Goal: Information Seeking & Learning: Understand process/instructions

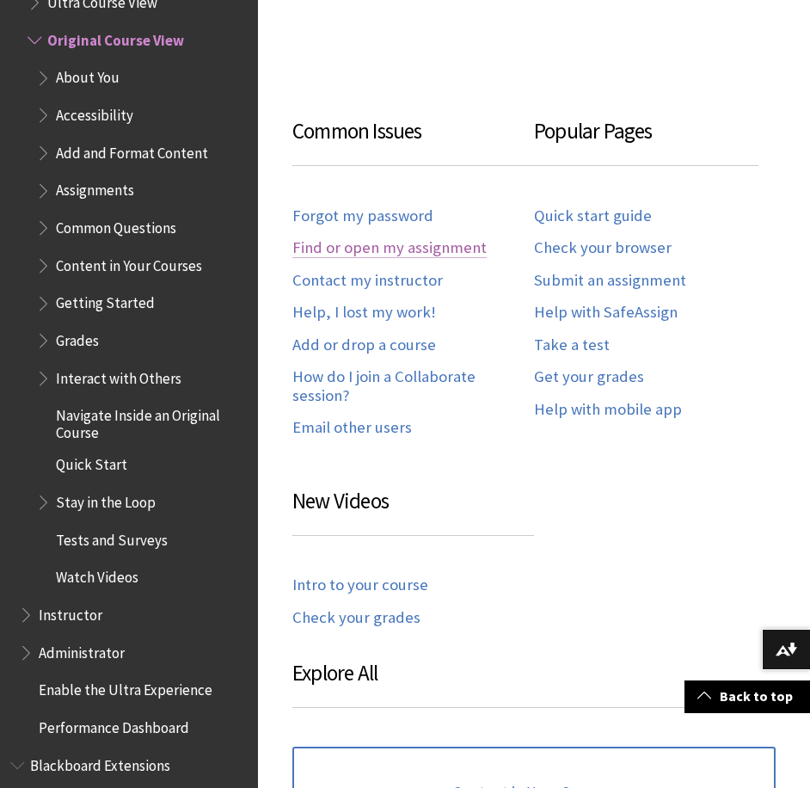
scroll to position [688, 0]
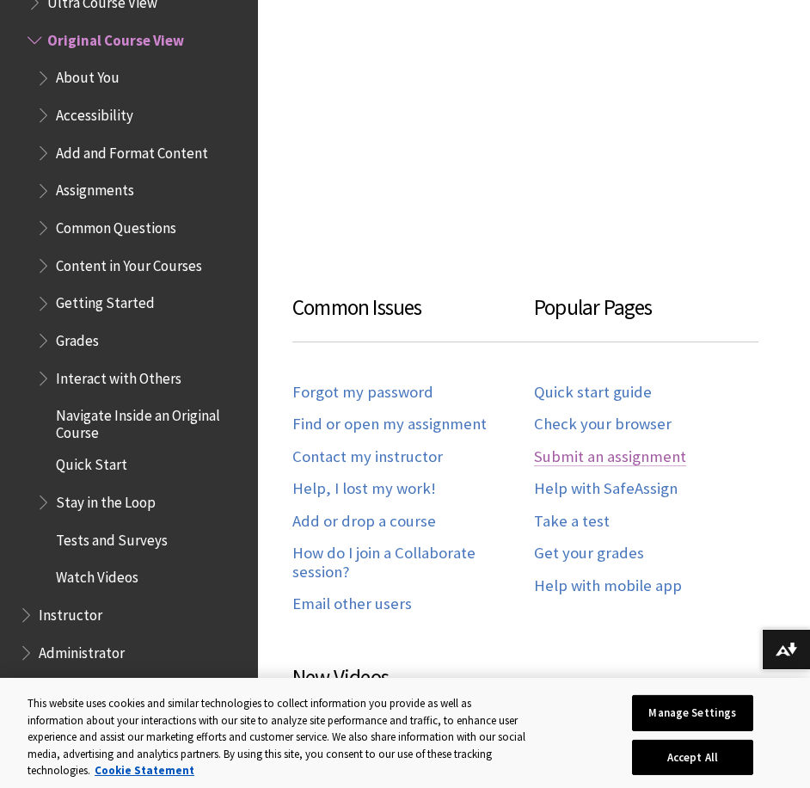
click at [575, 450] on link "Submit an assignment" at bounding box center [610, 457] width 152 height 20
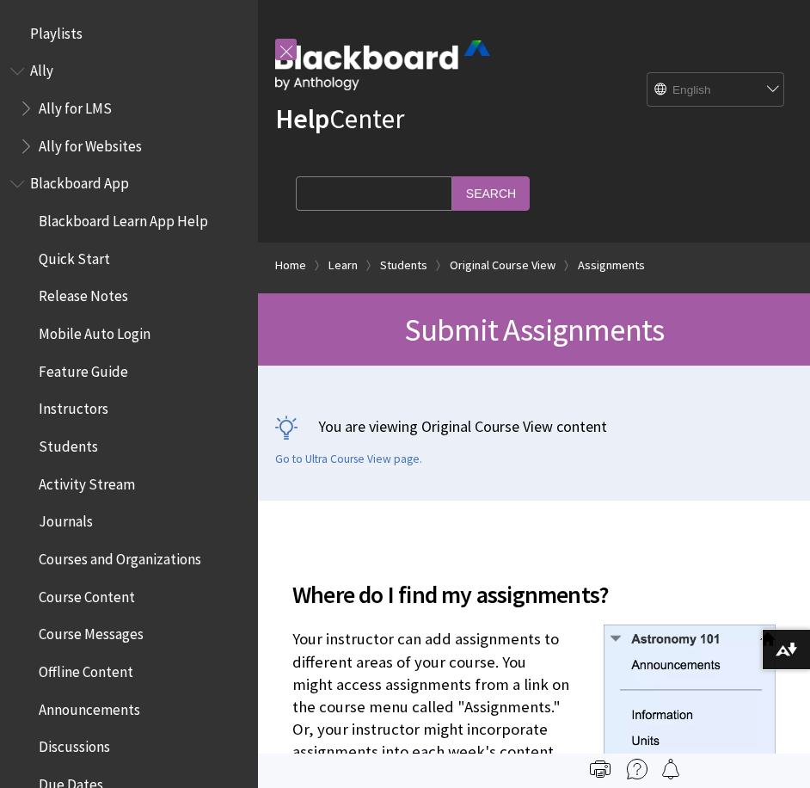
scroll to position [2543, 0]
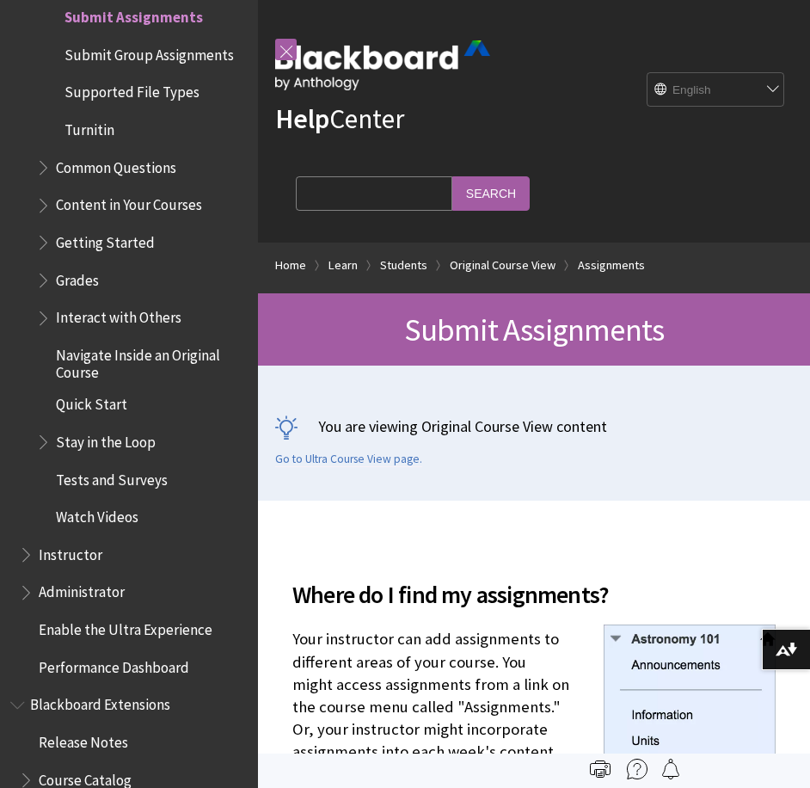
drag, startPoint x: 0, startPoint y: 0, endPoint x: 445, endPoint y: 452, distance: 634.8
click at [445, 452] on div "You are viewing Original Course View content Go to Ultra Course View page." at bounding box center [534, 440] width 518 height 51
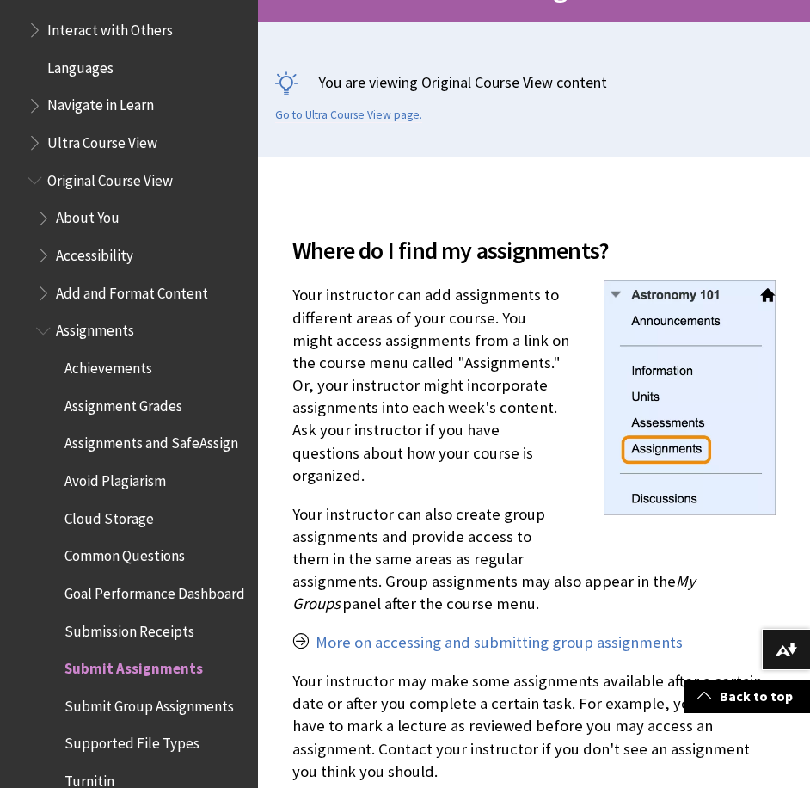
scroll to position [1978, 0]
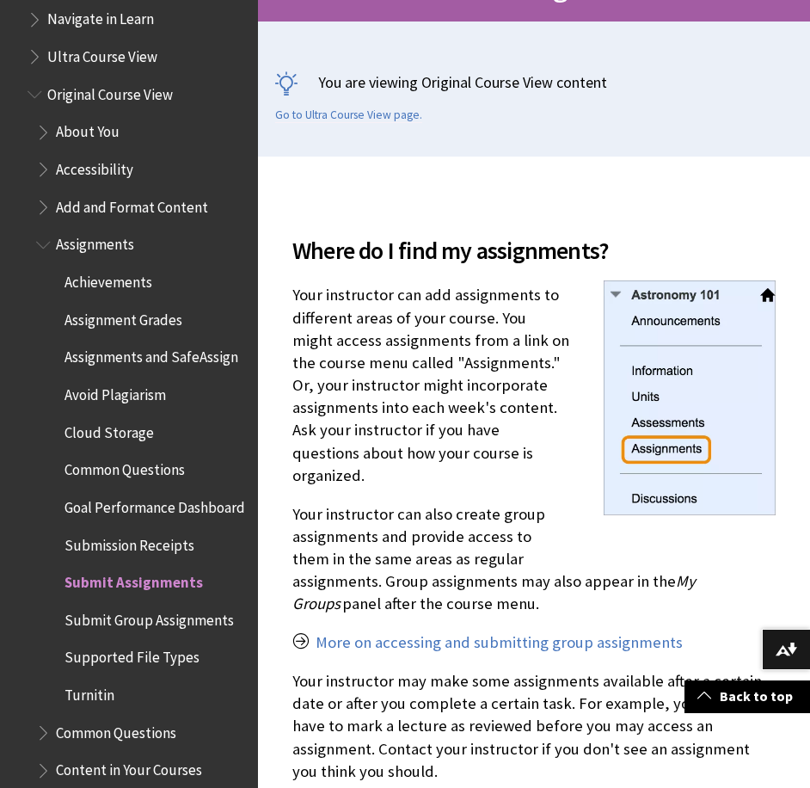
click at [119, 591] on span "Submit Assignments" at bounding box center [133, 578] width 138 height 23
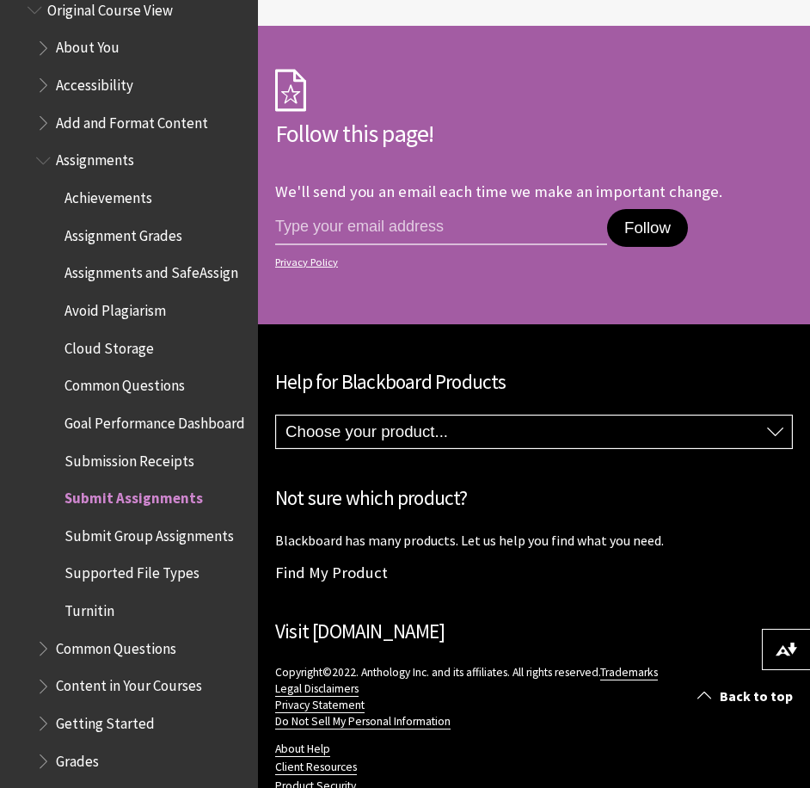
scroll to position [2064, 0]
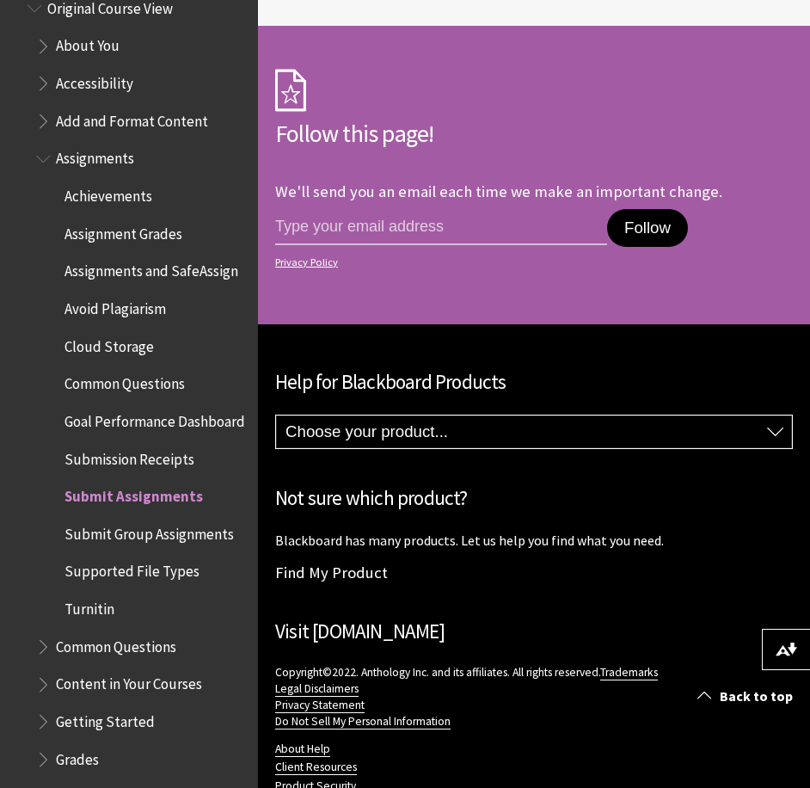
click at [121, 468] on span "Submission Receipts" at bounding box center [129, 456] width 130 height 23
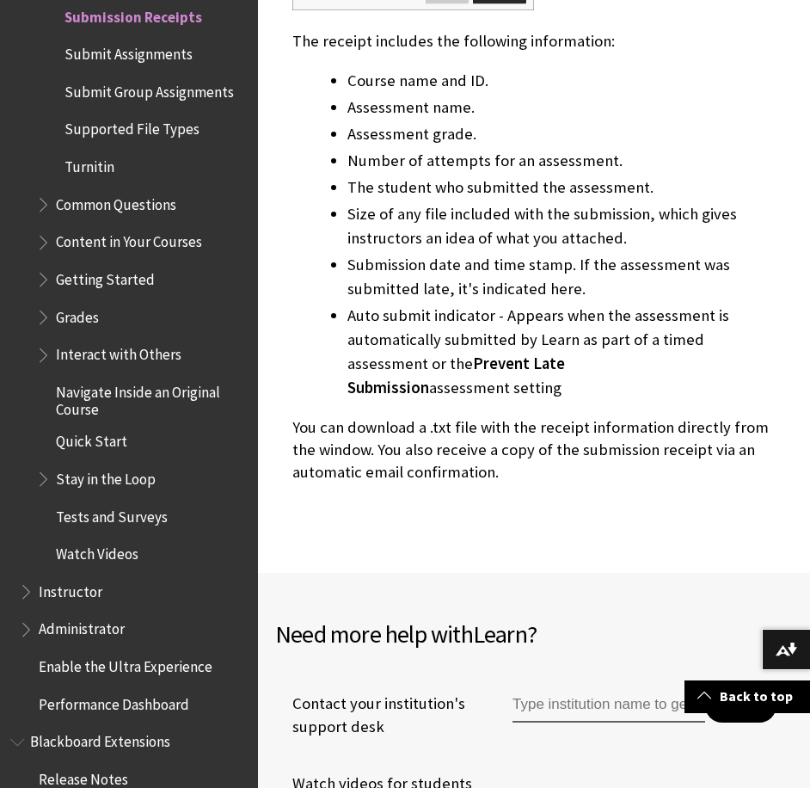
scroll to position [1032, 0]
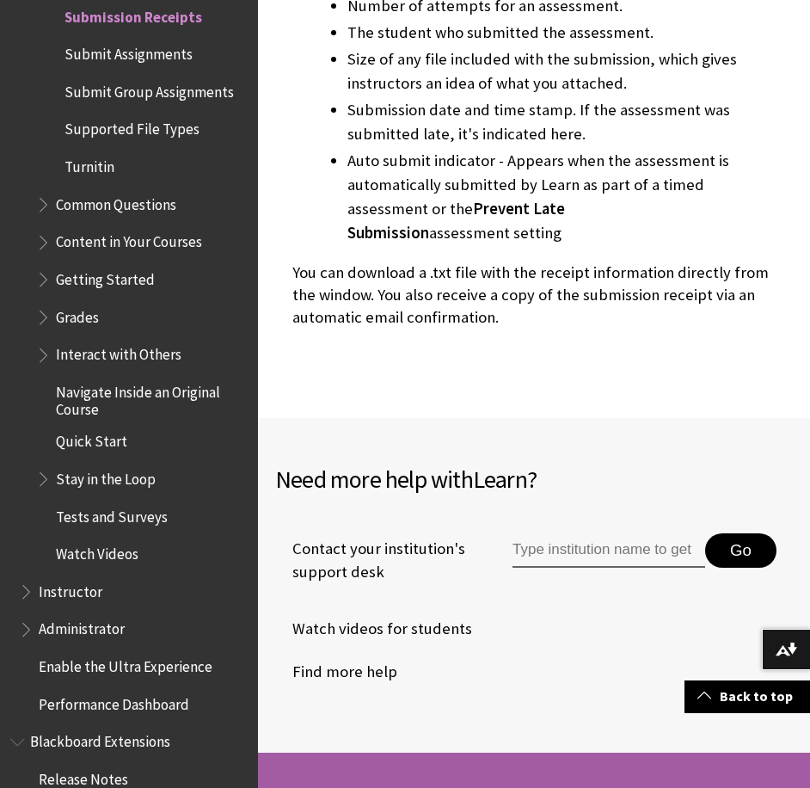
click at [42, 324] on span "Book outline for Blackboard Learn Help" at bounding box center [45, 313] width 18 height 21
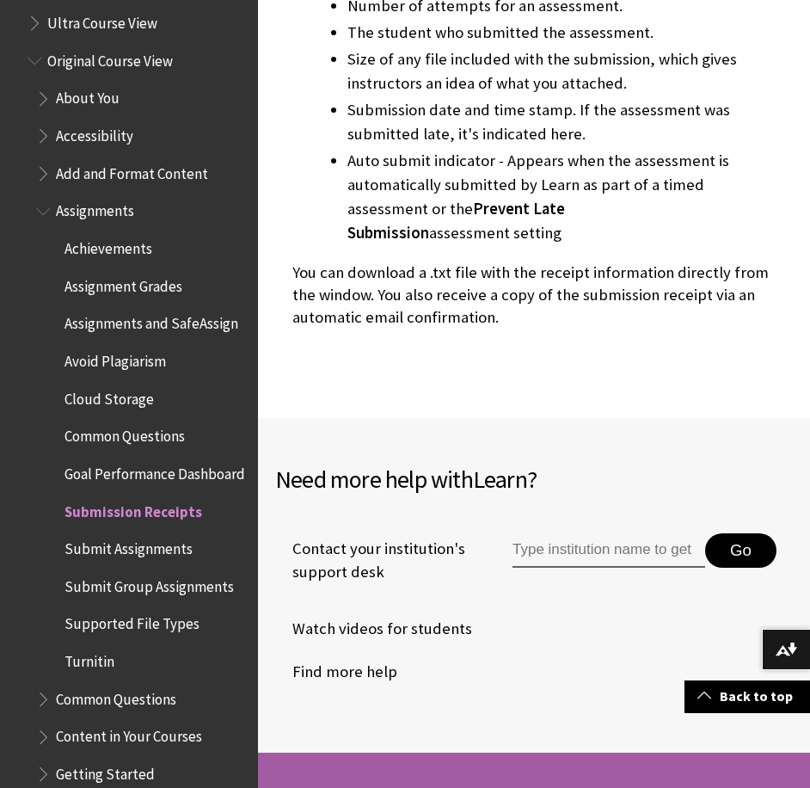
scroll to position [1990, 0]
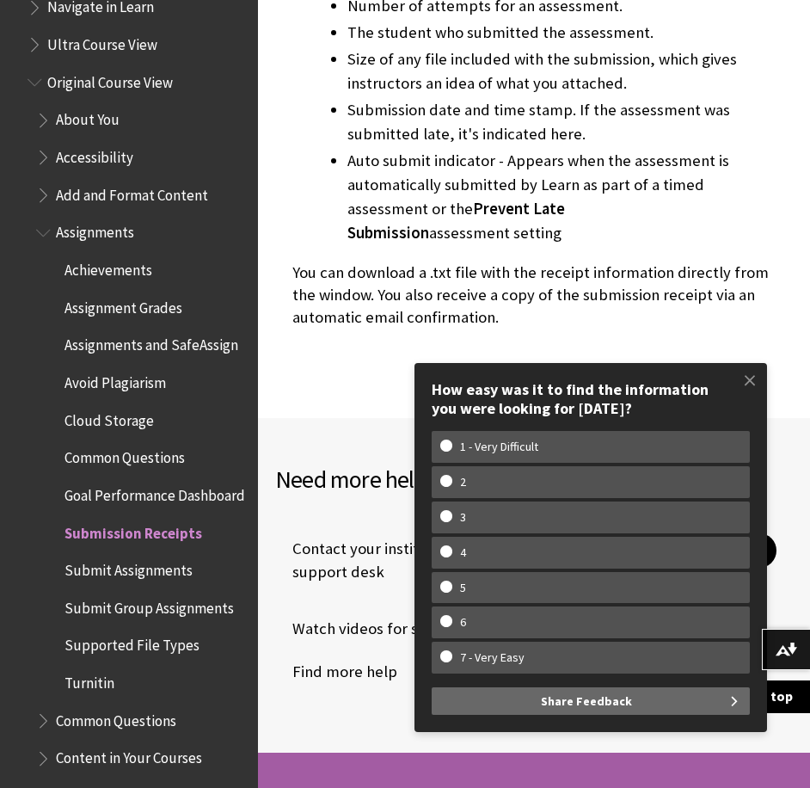
click at [110, 391] on span "Avoid Plagiarism" at bounding box center [114, 379] width 101 height 23
click at [89, 347] on span "Assignments and SafeAssign" at bounding box center [151, 342] width 174 height 23
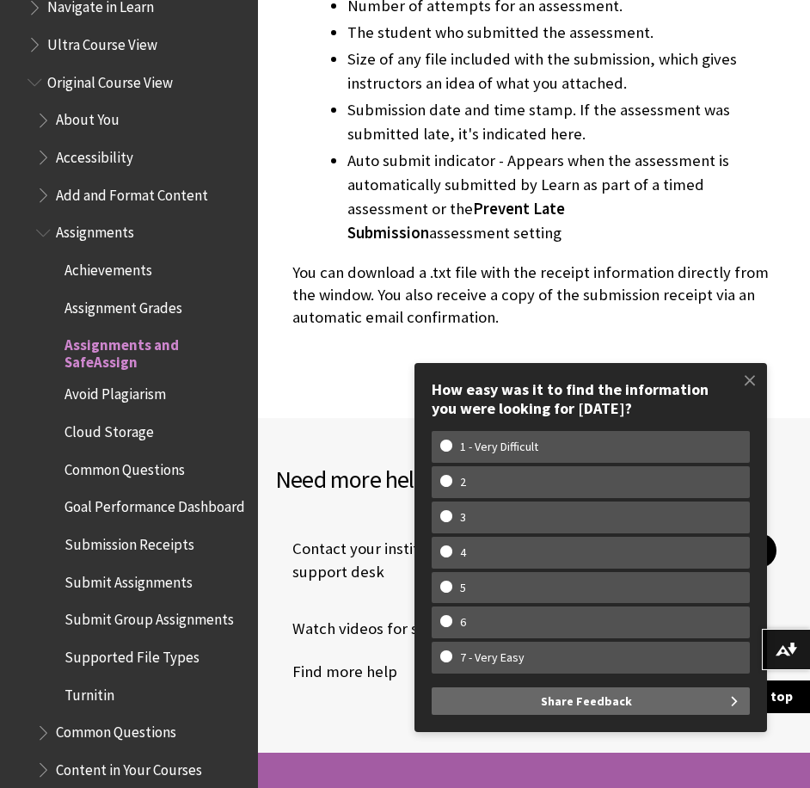
click at [109, 350] on span "Assignments and SafeAssign" at bounding box center [154, 351] width 181 height 40
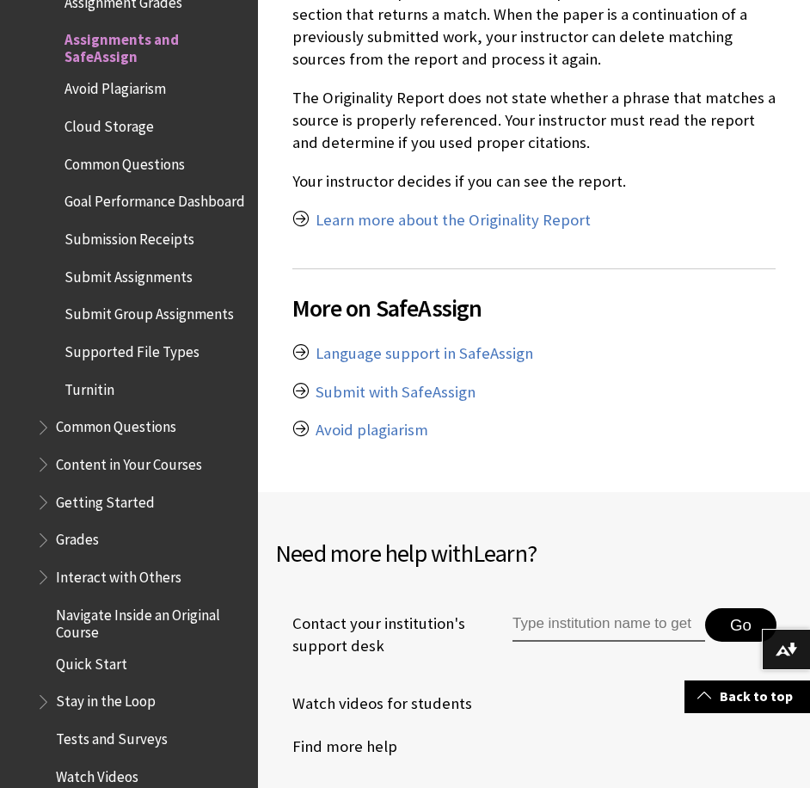
scroll to position [1978, 0]
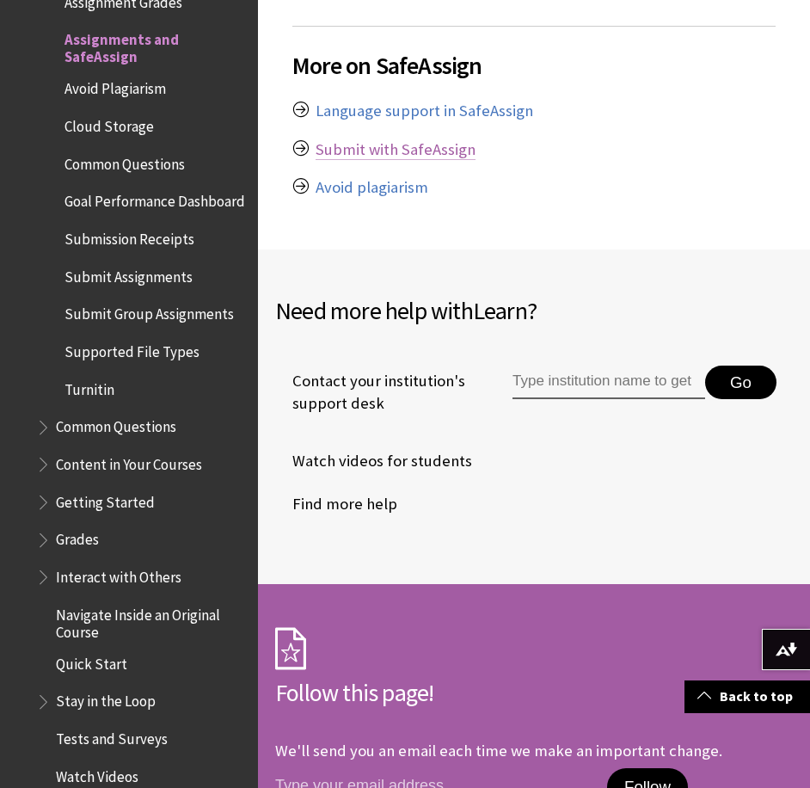
click at [379, 145] on link "Submit with SafeAssign" at bounding box center [396, 149] width 160 height 21
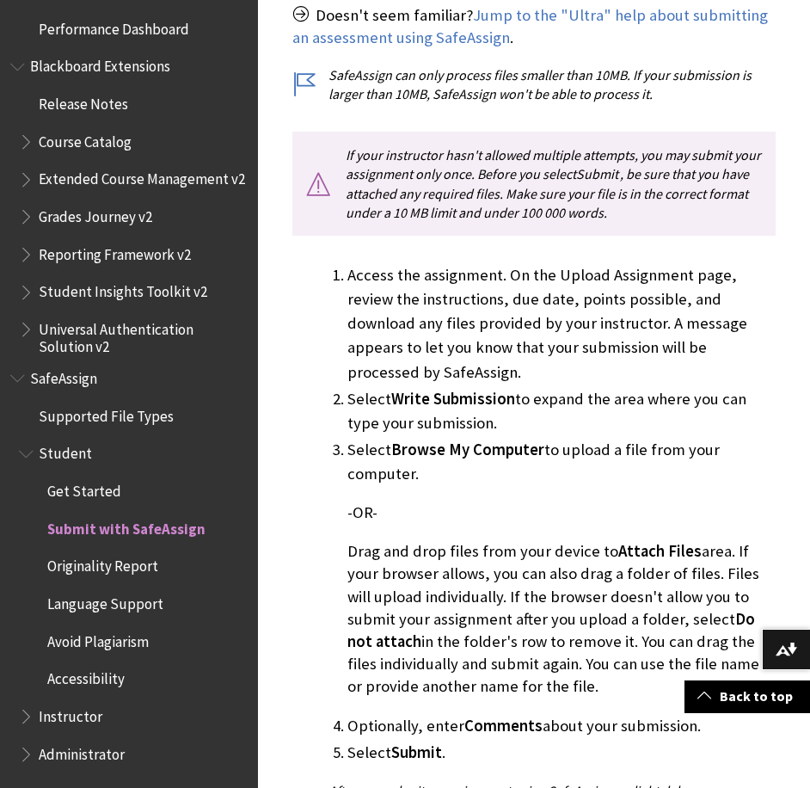
scroll to position [602, 0]
